Goal: Task Accomplishment & Management: Manage account settings

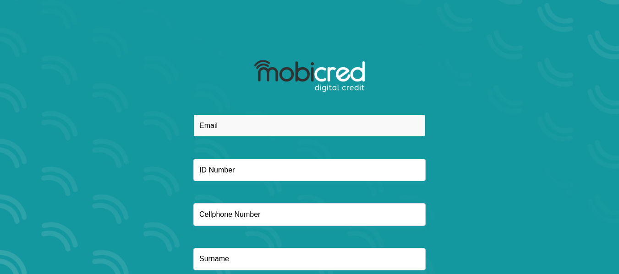
click at [265, 129] on input "email" at bounding box center [309, 126] width 232 height 22
type input "[EMAIL_ADDRESS][DOMAIN_NAME]"
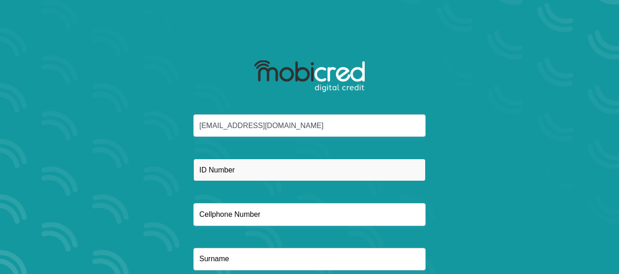
click at [237, 169] on input "text" at bounding box center [309, 170] width 232 height 22
type input "[CREDIT_CARD_NUMBER]"
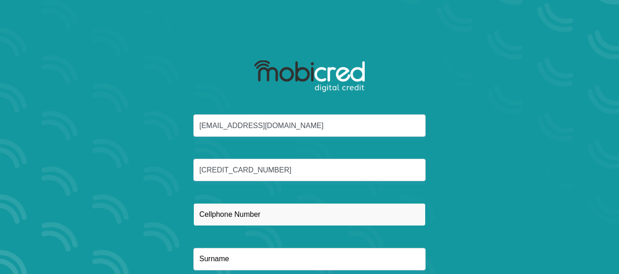
click at [210, 211] on input "text" at bounding box center [309, 214] width 232 height 22
type input "0823975264"
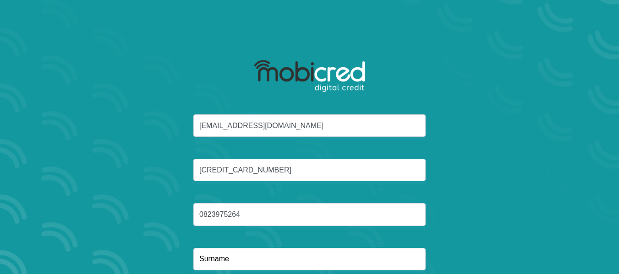
click at [235, 271] on div "[EMAIL_ADDRESS][DOMAIN_NAME] [CREDIT_CARD_NUMBER] 0823975264" at bounding box center [310, 204] width 492 height 178
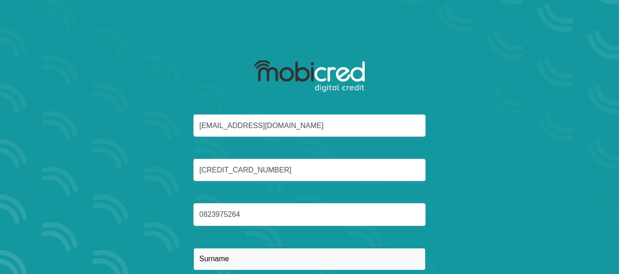
click at [234, 263] on input "text" at bounding box center [309, 259] width 232 height 22
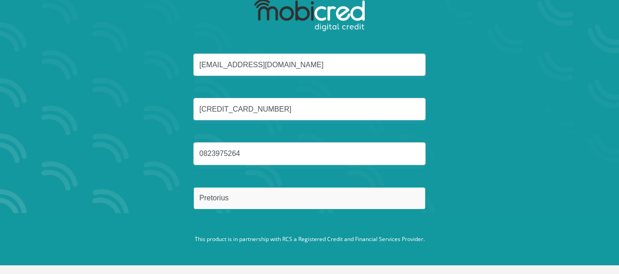
type input "Pretorius"
click at [228, 232] on button "Reset Password" at bounding box center [309, 242] width 162 height 21
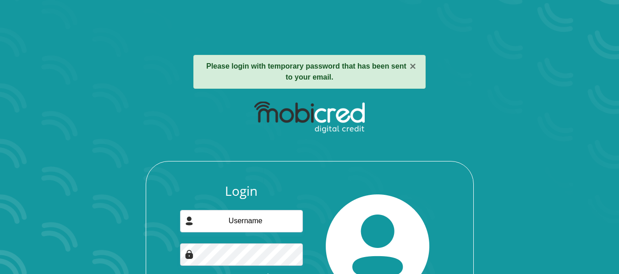
scroll to position [79, 0]
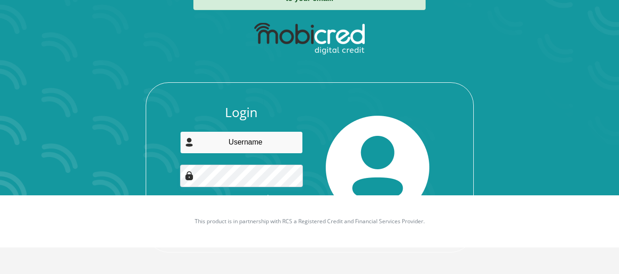
click at [264, 147] on input "email" at bounding box center [241, 142] width 123 height 22
type input "daaisie@gmail.com"
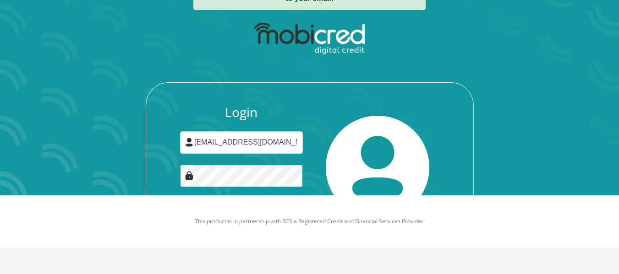
click at [201, 210] on button "Login" at bounding box center [242, 220] width 82 height 21
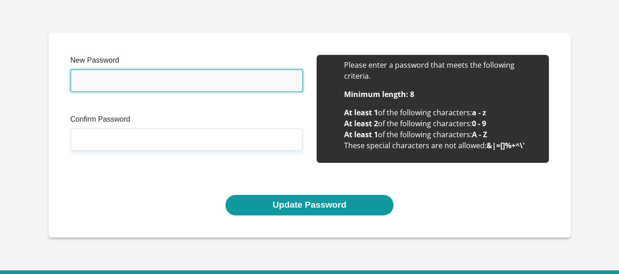
click at [167, 84] on input "New Password" at bounding box center [187, 81] width 232 height 22
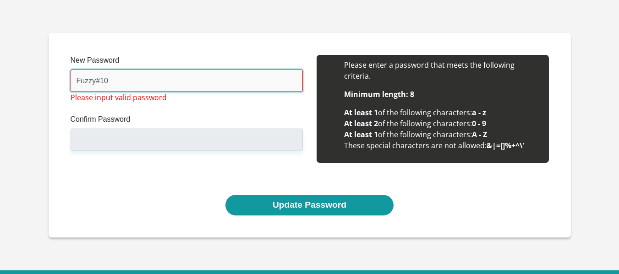
drag, startPoint x: 119, startPoint y: 86, endPoint x: 40, endPoint y: 60, distance: 82.7
click at [41, 60] on section "New Password Fuzzy#10 Please input valid password Confirm Password Please input…" at bounding box center [309, 135] width 619 height 271
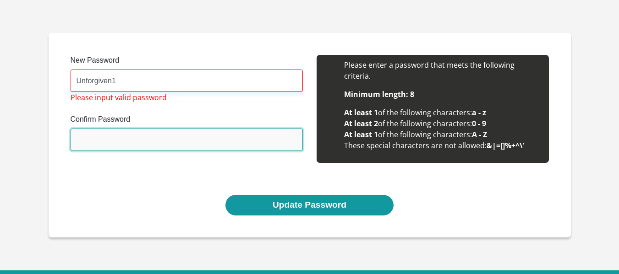
click at [123, 141] on input "Confirm Password" at bounding box center [187, 140] width 232 height 22
click at [103, 149] on input "Confirm Password" at bounding box center [187, 140] width 232 height 22
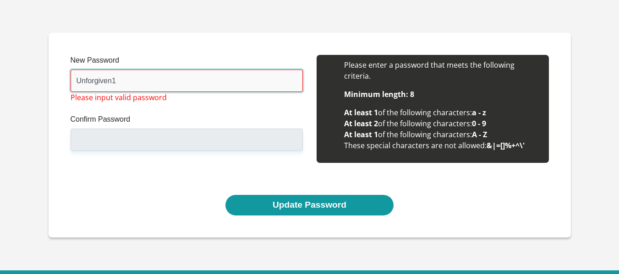
click at [127, 86] on input "Unforgiven1" at bounding box center [187, 81] width 232 height 22
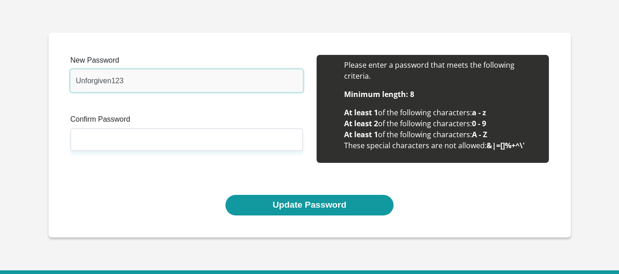
type input "Unforgiven123"
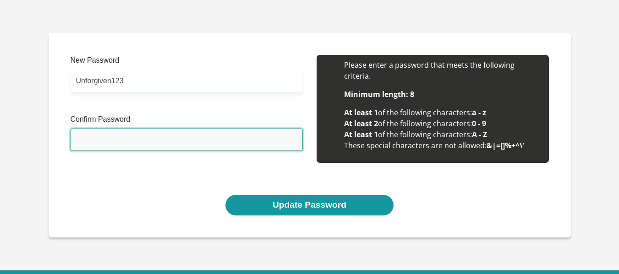
click at [136, 138] on input "Confirm Password" at bounding box center [187, 140] width 232 height 22
type input "Unforgiven123"
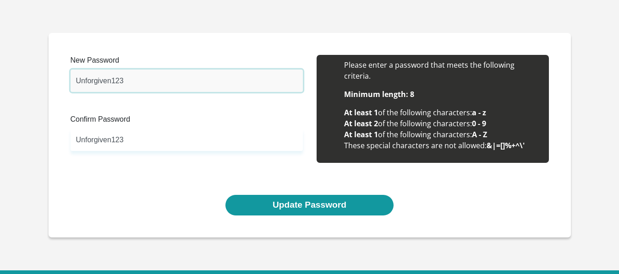
click at [134, 82] on input "Unforgiven123" at bounding box center [187, 81] width 232 height 22
type input "Unforgiven11"
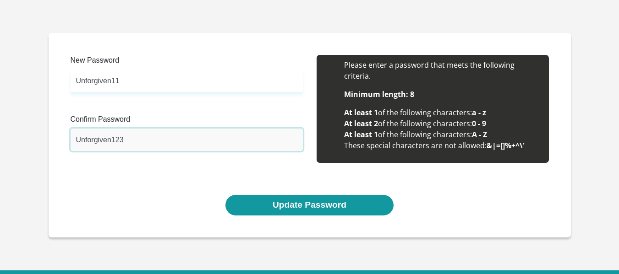
click at [125, 140] on input "Unforgiven123" at bounding box center [187, 140] width 232 height 22
drag, startPoint x: 132, startPoint y: 141, endPoint x: 23, endPoint y: 156, distance: 109.5
click at [23, 156] on section "New Password Unforgiven11 Please input valid password Confirm Password Unforgiv…" at bounding box center [309, 135] width 619 height 271
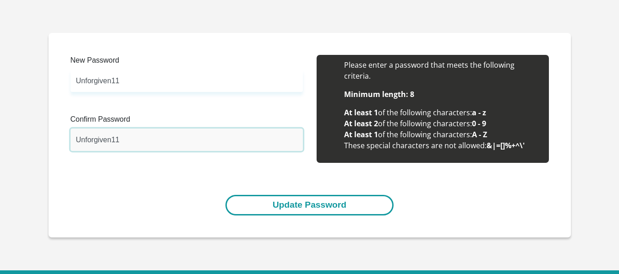
type input "Unforgiven11"
click at [335, 207] on button "Update Password" at bounding box center [309, 205] width 168 height 21
